Goal: Information Seeking & Learning: Compare options

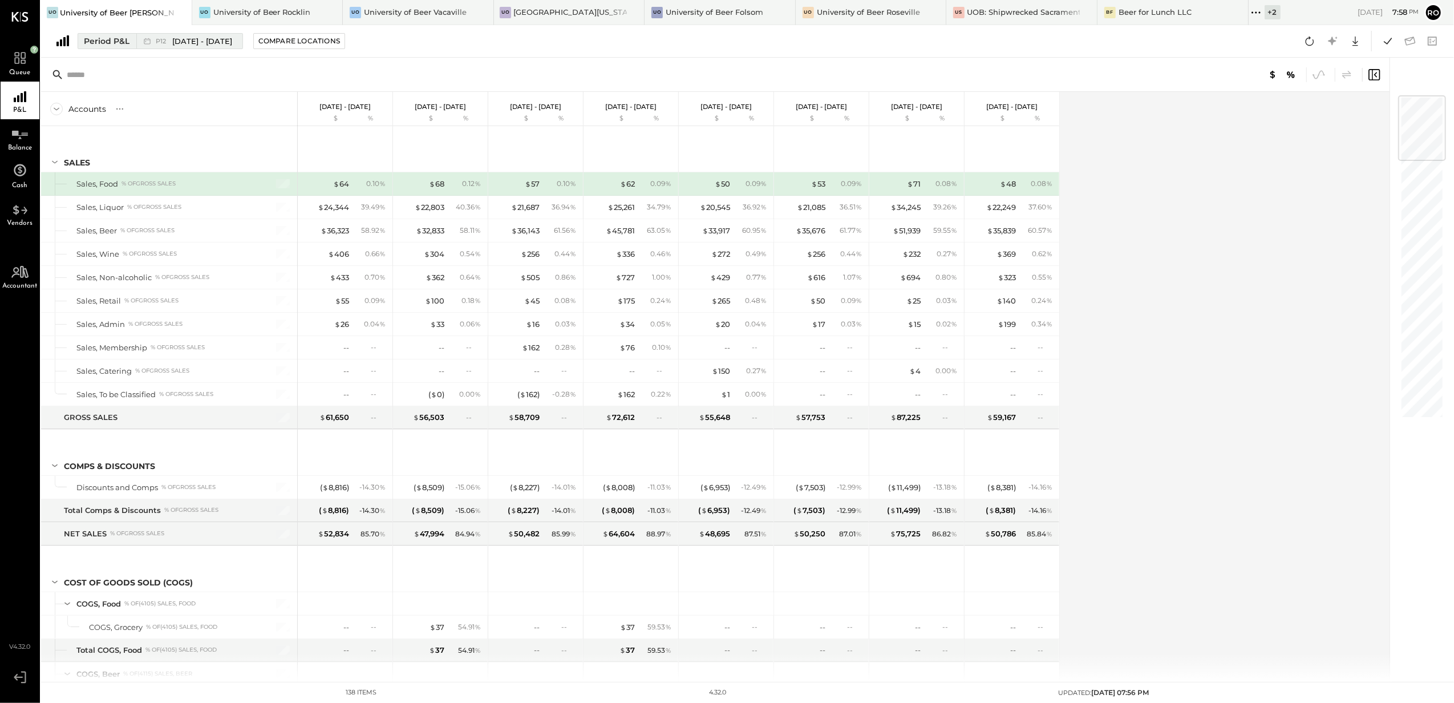
click at [88, 42] on div "Period P&L" at bounding box center [107, 40] width 46 height 11
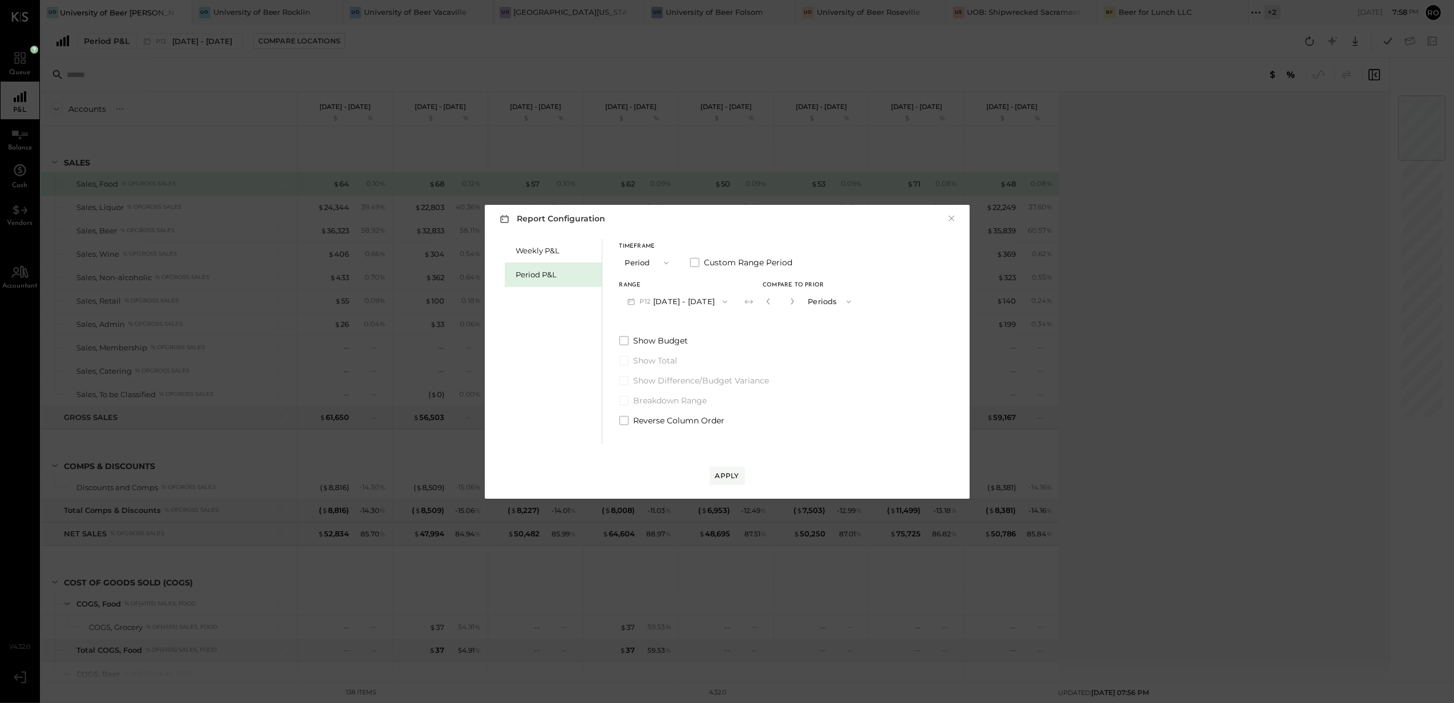
click at [718, 300] on button "P12 [DATE] - [DATE]" at bounding box center [678, 301] width 116 height 21
click at [692, 263] on span at bounding box center [694, 262] width 9 height 9
click at [682, 298] on icon "button" at bounding box center [677, 301] width 9 height 9
click at [793, 348] on div "Show Budget Show Total Show Difference/Budget Variance Breakdown Range Reverse …" at bounding box center [708, 380] width 176 height 91
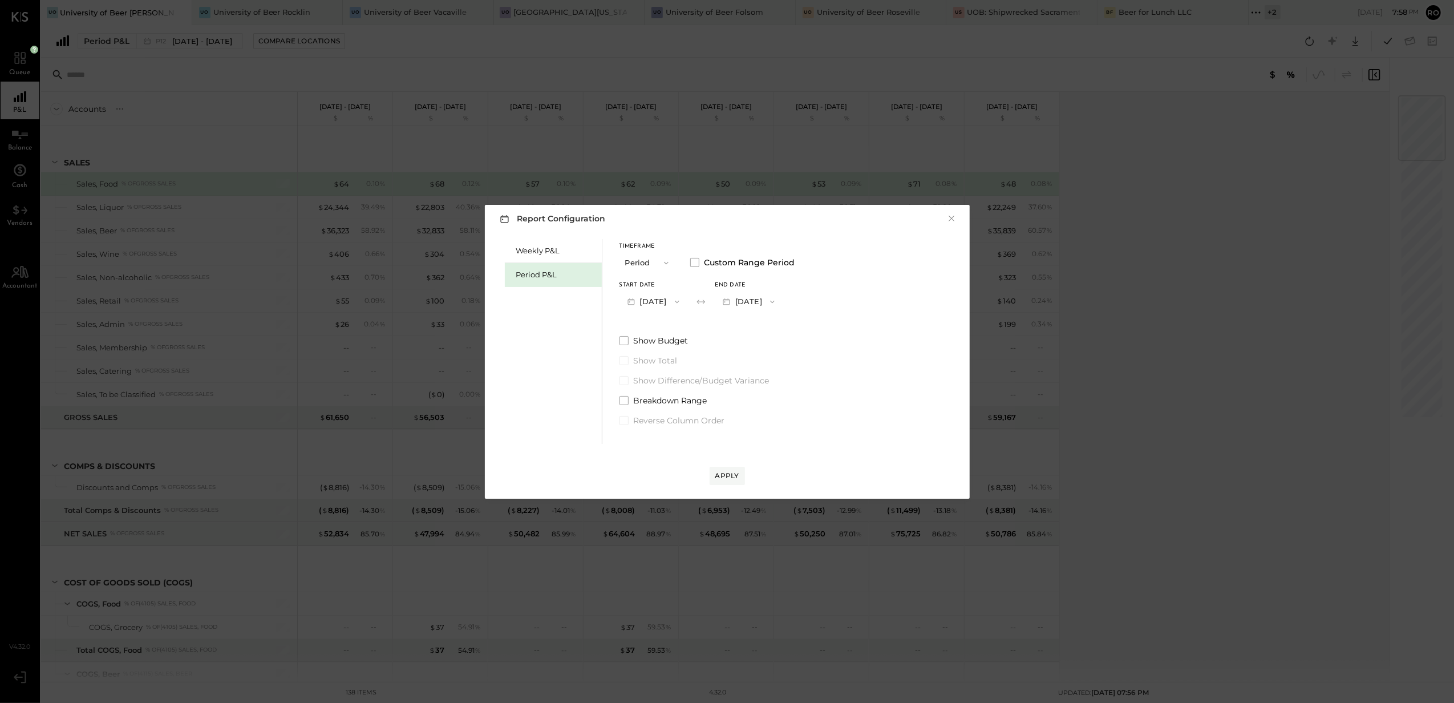
click at [651, 262] on button "Period" at bounding box center [648, 262] width 57 height 21
click at [655, 285] on span "Quarter" at bounding box center [643, 282] width 29 height 7
click at [676, 301] on button "Q3 [DATE] - [DATE]" at bounding box center [677, 301] width 114 height 21
click at [666, 261] on icon "button" at bounding box center [666, 262] width 9 height 9
click at [653, 318] on div "Year" at bounding box center [648, 324] width 56 height 21
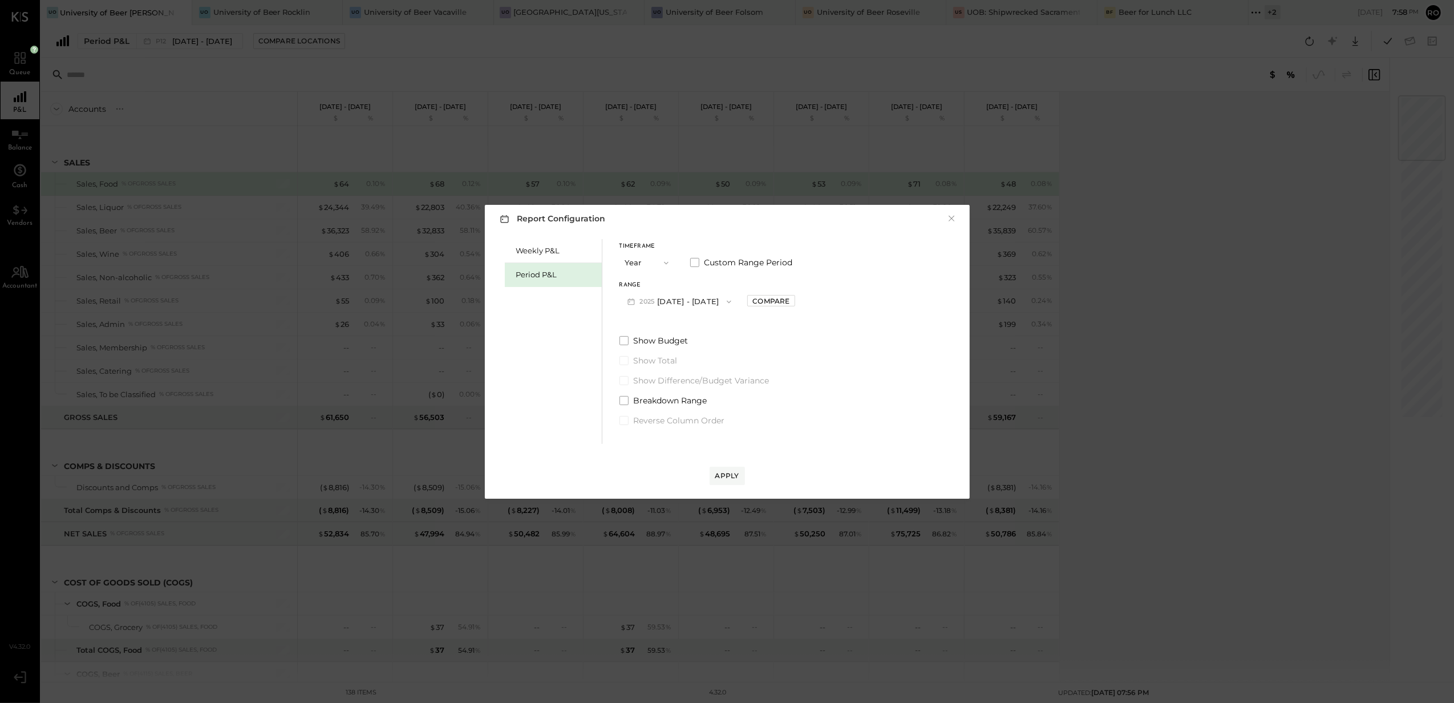
click at [697, 304] on button "2025 [DATE] - [DATE]" at bounding box center [680, 301] width 120 height 21
click at [702, 330] on span "[DATE] - [DATE]" at bounding box center [675, 327] width 54 height 10
click at [731, 471] on div "Apply" at bounding box center [727, 476] width 24 height 10
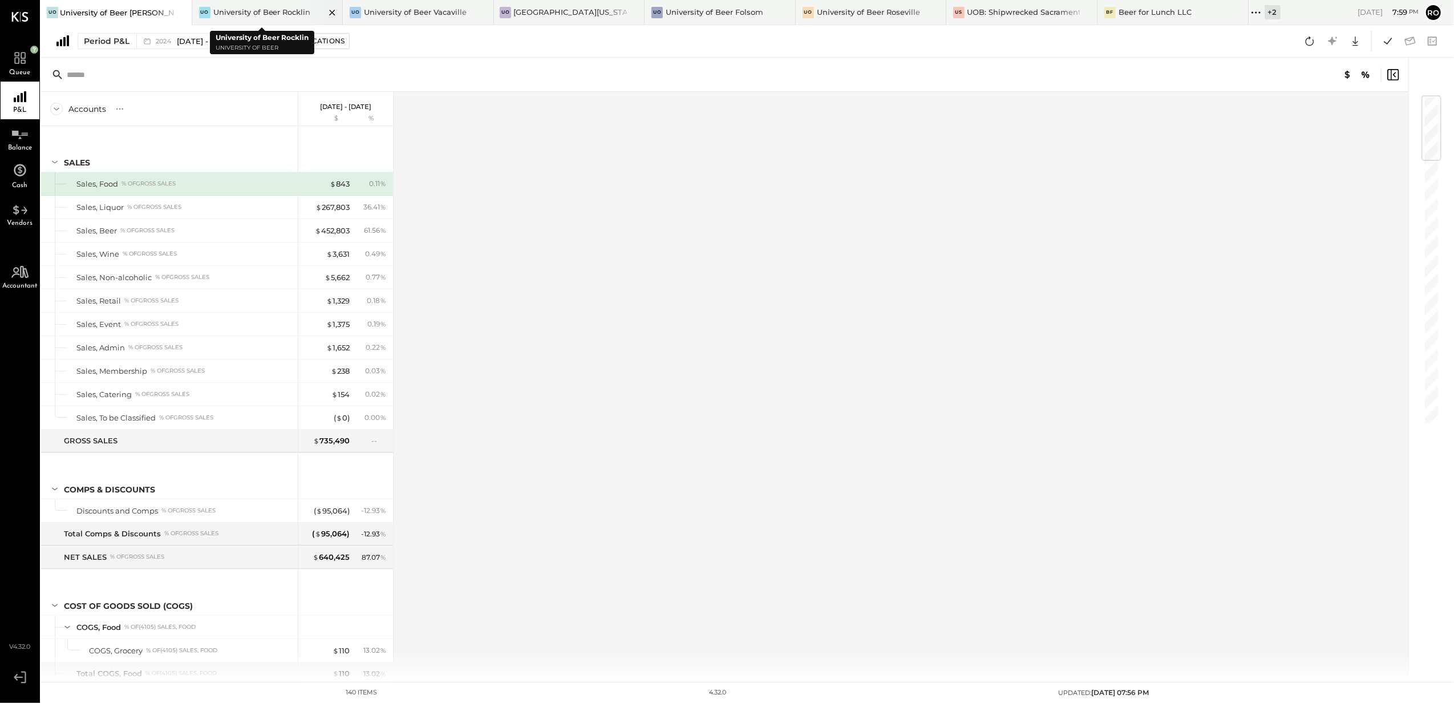
click at [272, 11] on div "University of Beer Rocklin" at bounding box center [262, 12] width 98 height 11
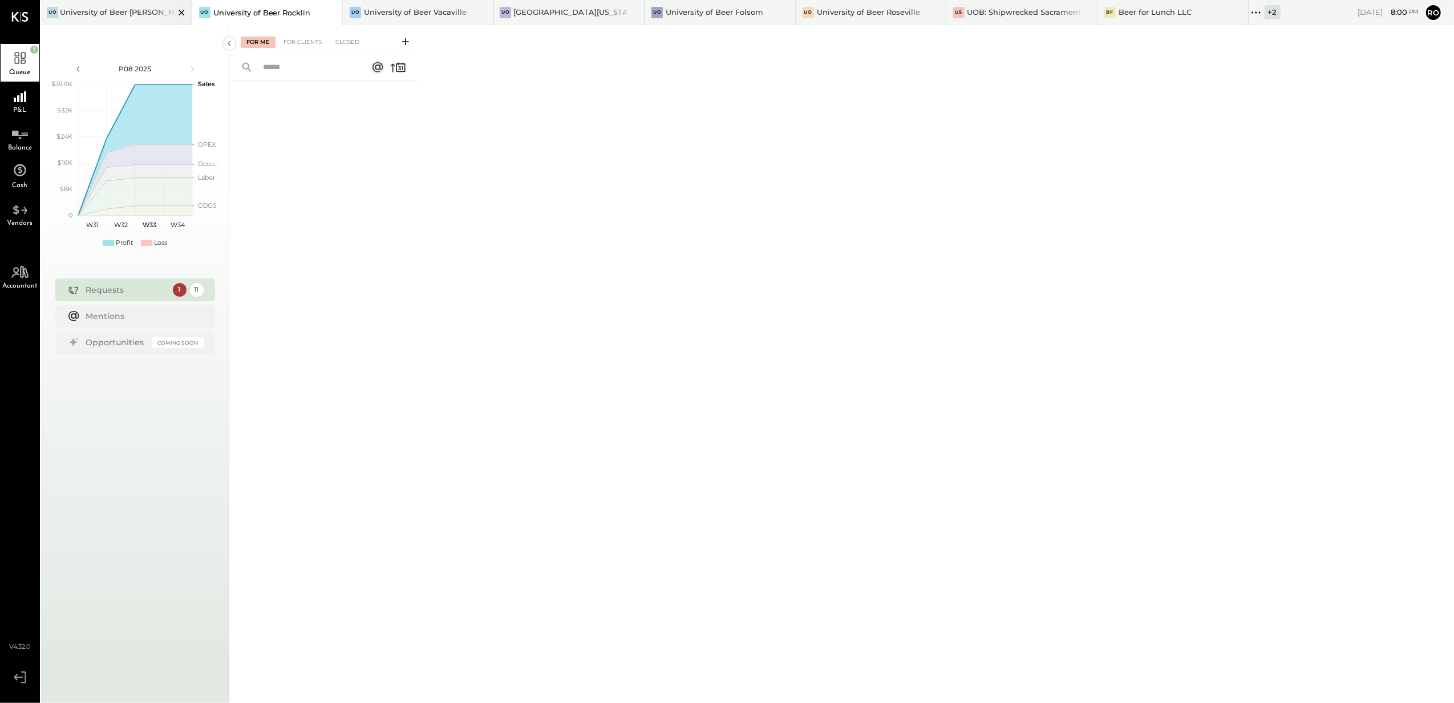
click at [94, 7] on div "University of Beer [PERSON_NAME]" at bounding box center [117, 12] width 114 height 11
click at [21, 103] on div "P&L" at bounding box center [20, 101] width 39 height 38
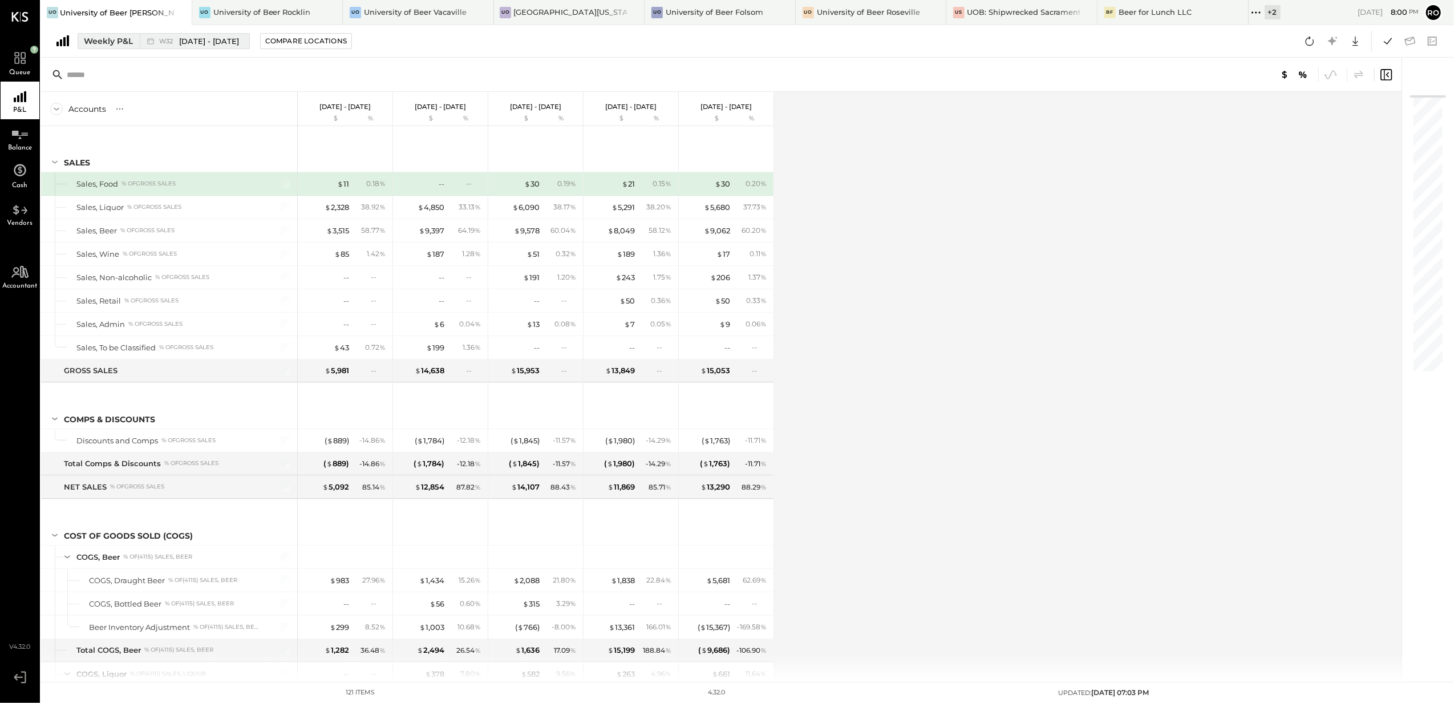
click at [94, 41] on div "Weekly P&L" at bounding box center [108, 40] width 49 height 11
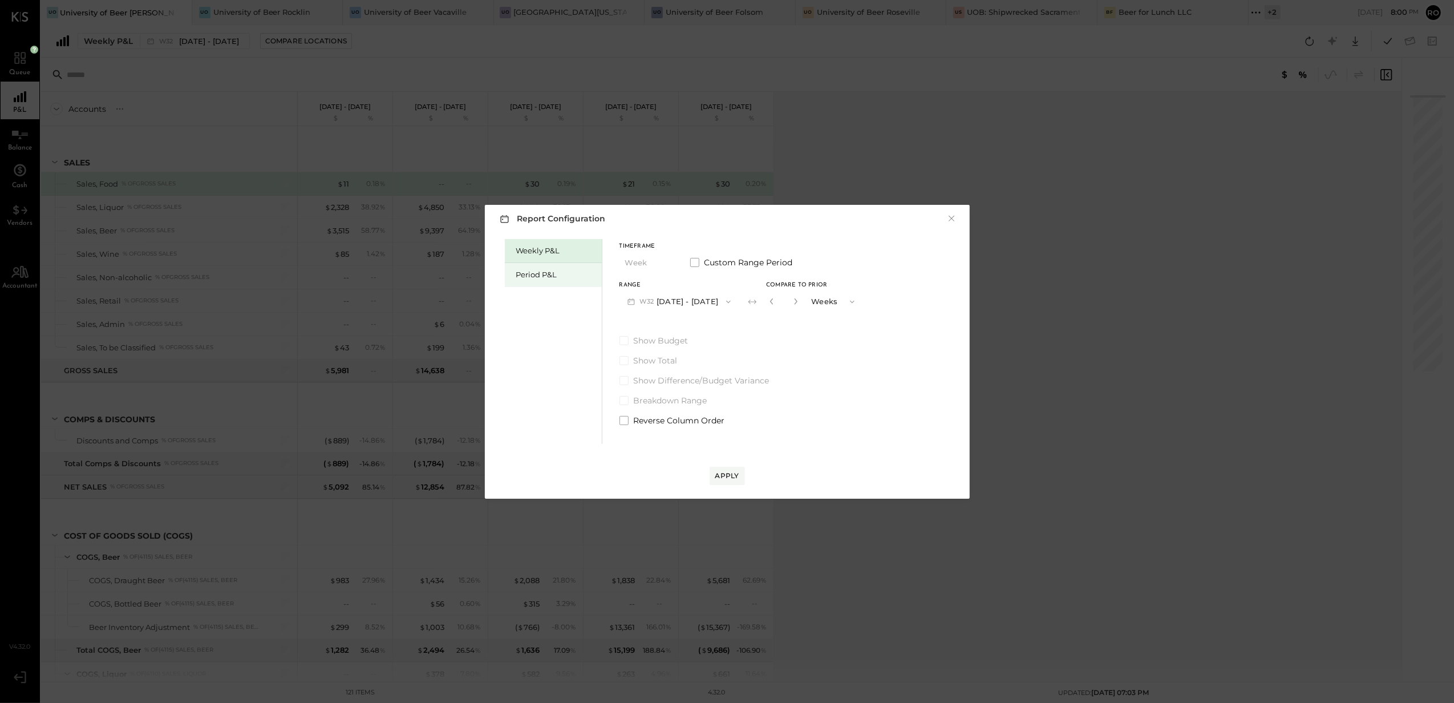
click at [560, 270] on div "Period P&L" at bounding box center [556, 274] width 80 height 11
click at [731, 302] on button "P08 [DATE] - [DATE]" at bounding box center [679, 301] width 119 height 21
click at [668, 265] on icon "button" at bounding box center [666, 262] width 9 height 9
click at [654, 307] on div "YTD" at bounding box center [648, 303] width 56 height 21
click at [663, 259] on icon "button" at bounding box center [666, 262] width 9 height 9
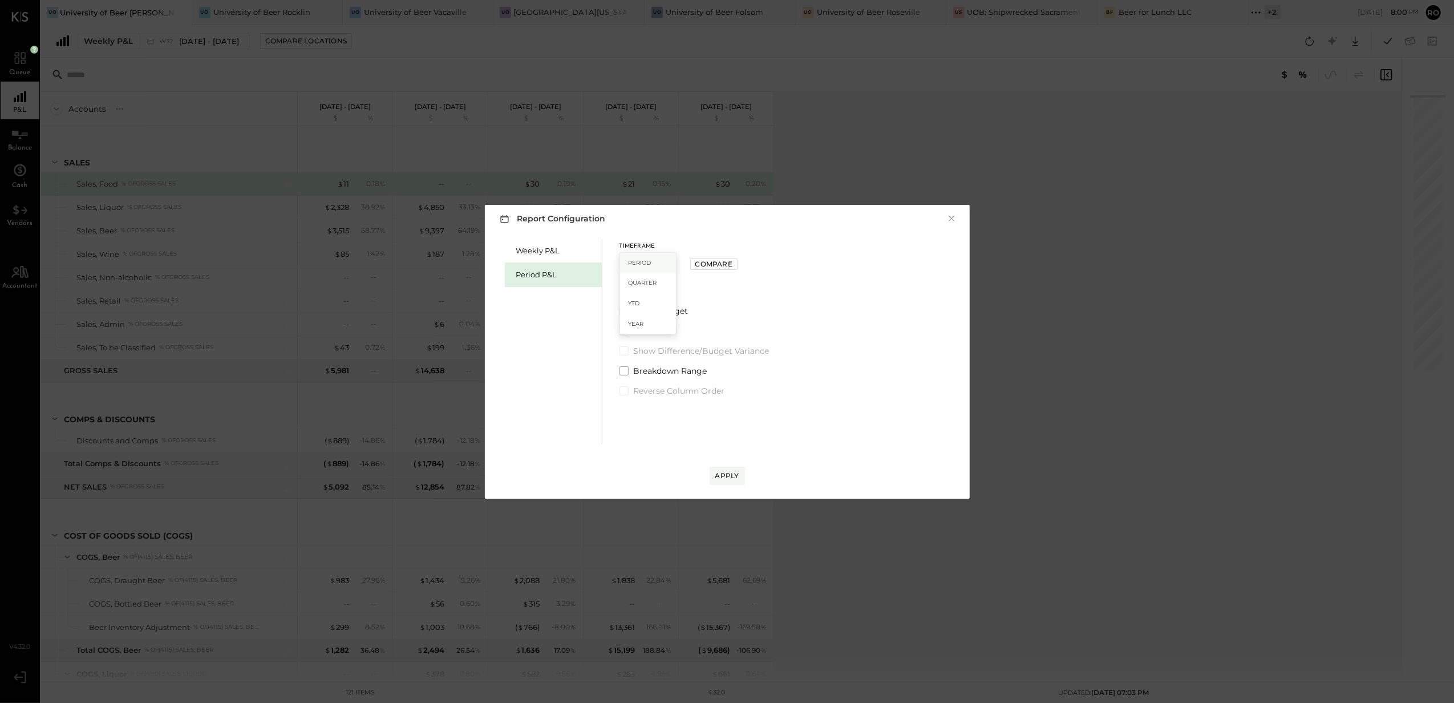
click at [642, 265] on span "Period" at bounding box center [640, 262] width 23 height 7
click at [732, 301] on span "button" at bounding box center [724, 301] width 15 height 9
click at [831, 401] on div "Weekly P&L Period P&L Timeframe Period Custom Range Period Range P08 [DATE] - […" at bounding box center [727, 340] width 462 height 208
click at [658, 261] on span "button" at bounding box center [663, 262] width 15 height 9
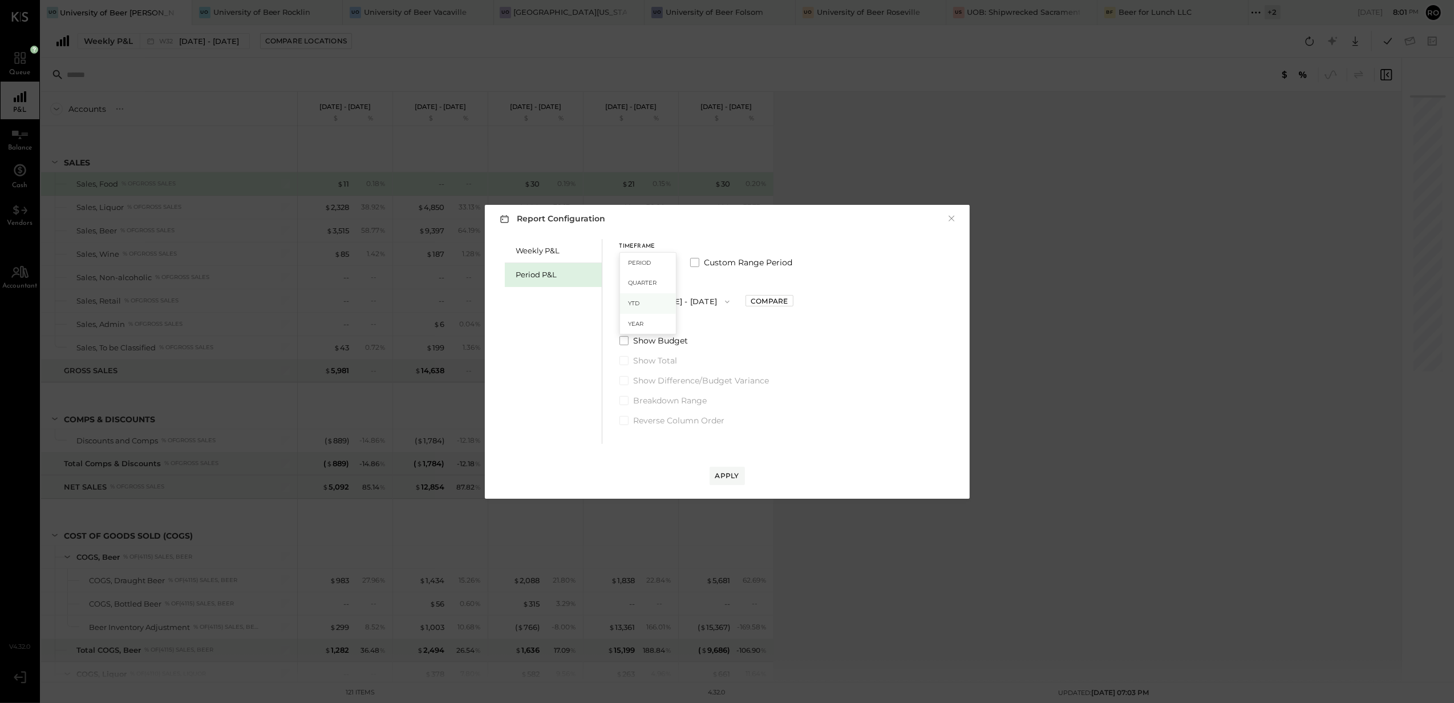
click at [653, 301] on div "YTD" at bounding box center [648, 303] width 56 height 21
click at [671, 258] on button "YTD" at bounding box center [648, 262] width 57 height 21
click at [650, 322] on div "Year" at bounding box center [648, 324] width 56 height 21
click at [713, 304] on button "2025 [DATE] - [DATE]" at bounding box center [680, 301] width 120 height 21
click at [702, 324] on span "[DATE] - [DATE]" at bounding box center [675, 327] width 54 height 10
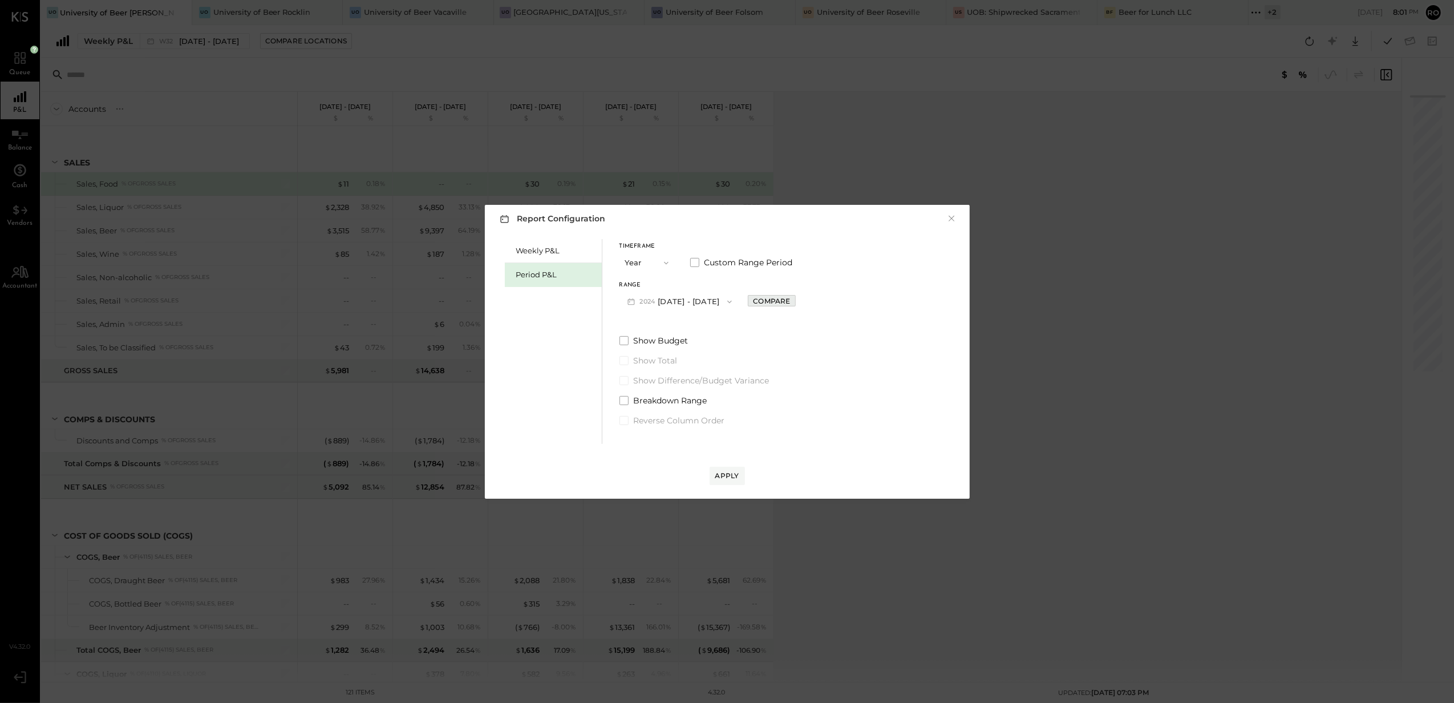
click at [781, 304] on div "Compare" at bounding box center [771, 301] width 37 height 10
